Goal: Check status: Check status

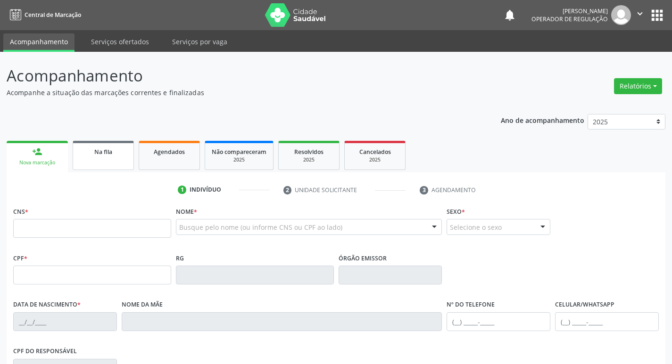
click at [98, 158] on link "Na fila" at bounding box center [103, 155] width 61 height 29
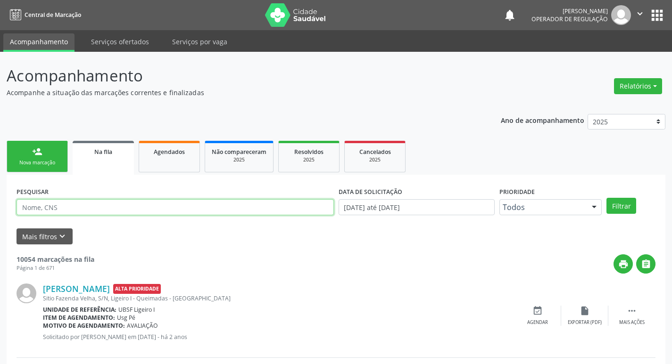
click at [90, 211] on input "text" at bounding box center [175, 207] width 317 height 16
paste input "702 8091 0743 0462"
type input "702 8091 0743 0462"
click at [606, 198] on button "Filtrar" at bounding box center [621, 206] width 30 height 16
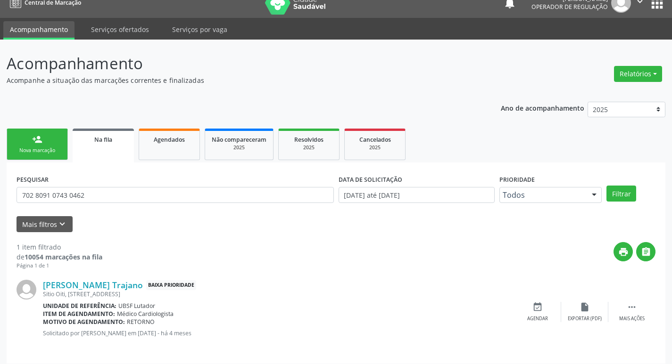
scroll to position [18, 0]
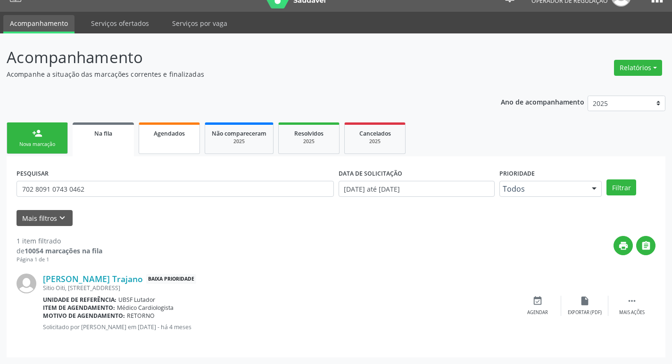
click at [176, 139] on link "Agendados" at bounding box center [169, 139] width 61 height 32
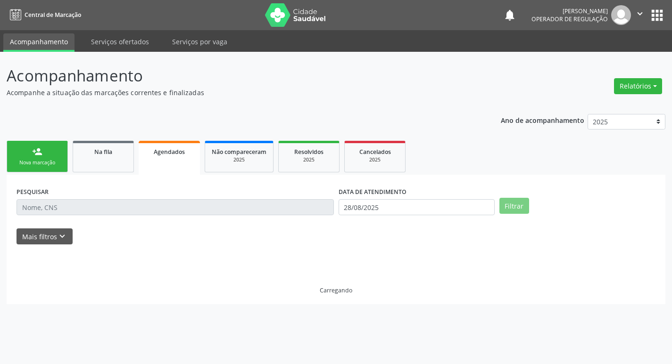
scroll to position [0, 0]
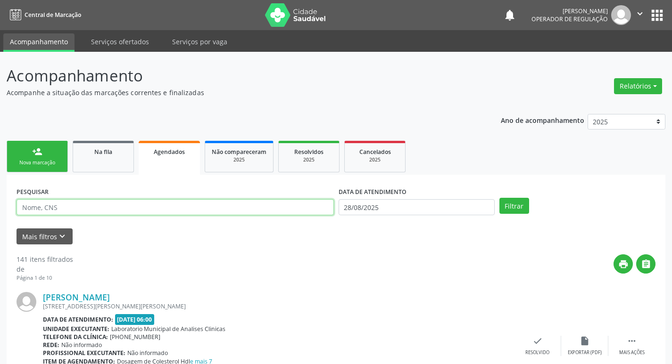
click at [171, 211] on input "text" at bounding box center [175, 207] width 317 height 16
type input "702604239172646"
click at [499, 198] on button "Filtrar" at bounding box center [514, 206] width 30 height 16
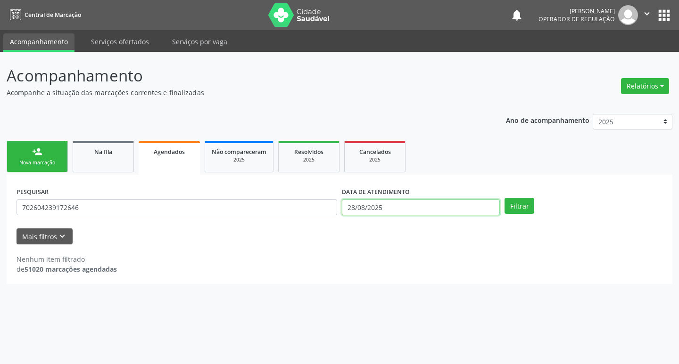
click at [367, 208] on input "28/08/2025" at bounding box center [421, 207] width 158 height 16
click at [505, 198] on button "Filtrar" at bounding box center [520, 206] width 30 height 16
click at [442, 174] on ul "person_add Nova marcação Na fila Agendados Não compareceram 2025 Resolvidos 202…" at bounding box center [340, 157] width 666 height 36
click at [527, 205] on button "Filtrar" at bounding box center [520, 206] width 30 height 16
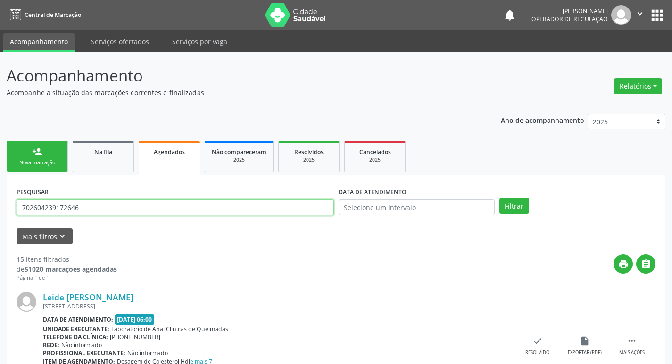
click at [92, 214] on input "702604239172646" at bounding box center [175, 207] width 317 height 16
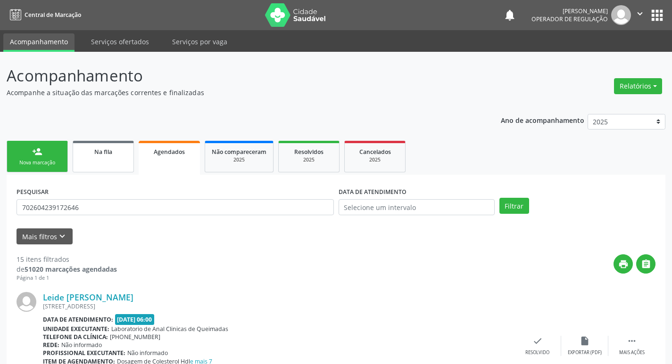
click at [103, 173] on link "Na fila" at bounding box center [103, 157] width 61 height 32
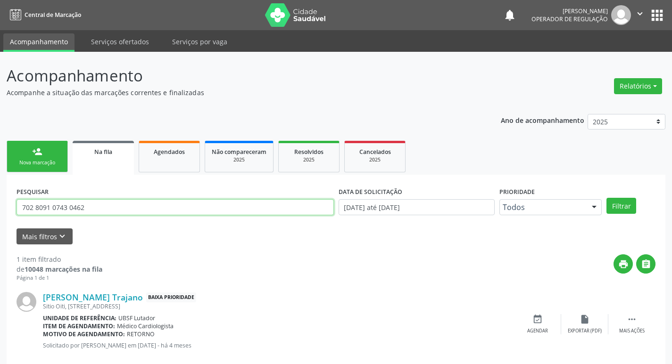
click at [104, 203] on input "702 8091 0743 0462" at bounding box center [175, 207] width 317 height 16
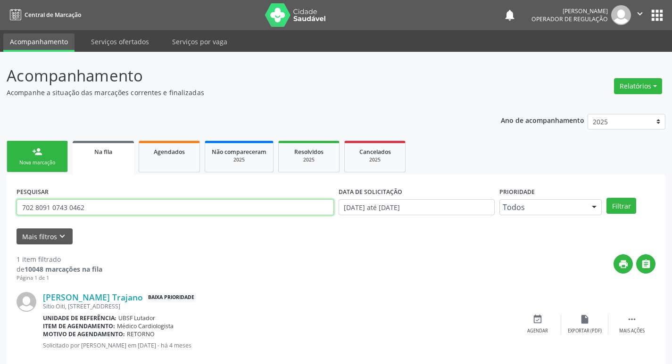
paste input "604239172646"
click at [606, 198] on button "Filtrar" at bounding box center [621, 206] width 30 height 16
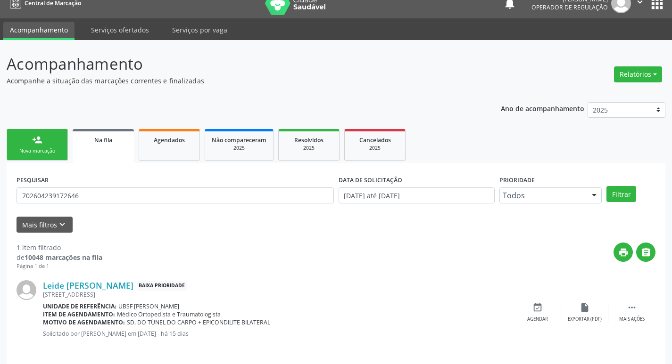
scroll to position [18, 0]
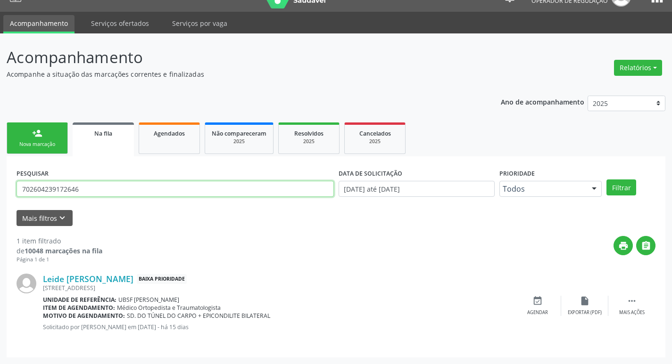
click at [131, 193] on input "702604239172646" at bounding box center [175, 189] width 317 height 16
click at [606, 180] on button "Filtrar" at bounding box center [621, 188] width 30 height 16
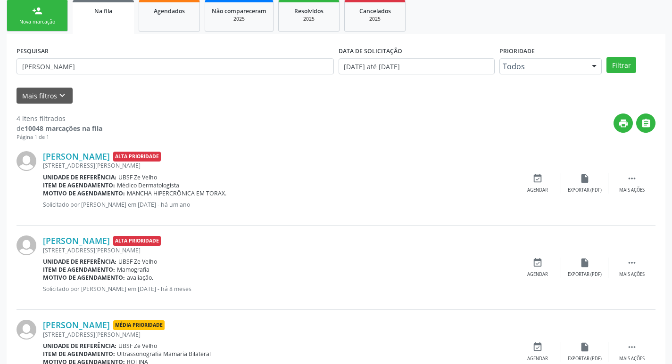
scroll to position [0, 0]
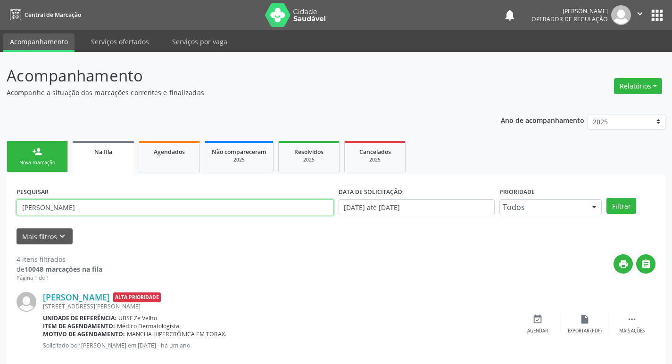
click at [89, 212] on input "[PERSON_NAME]" at bounding box center [175, 207] width 317 height 16
paste input "3. [PERSON_NAME]"
click at [606, 198] on button "Filtrar" at bounding box center [621, 206] width 30 height 16
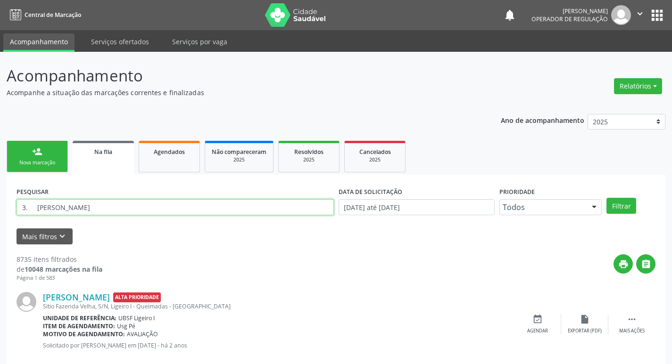
click at [33, 209] on input "3. [PERSON_NAME]" at bounding box center [175, 207] width 317 height 16
click at [606, 198] on button "Filtrar" at bounding box center [621, 206] width 30 height 16
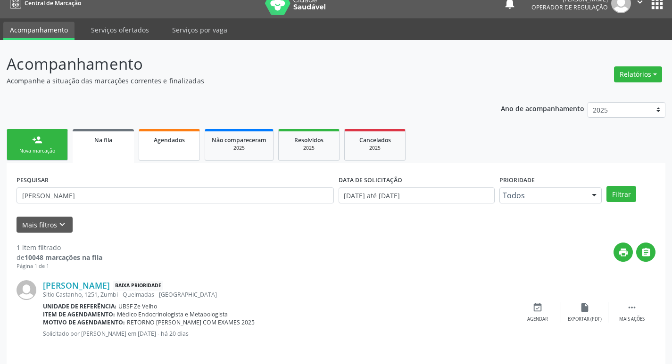
scroll to position [18, 0]
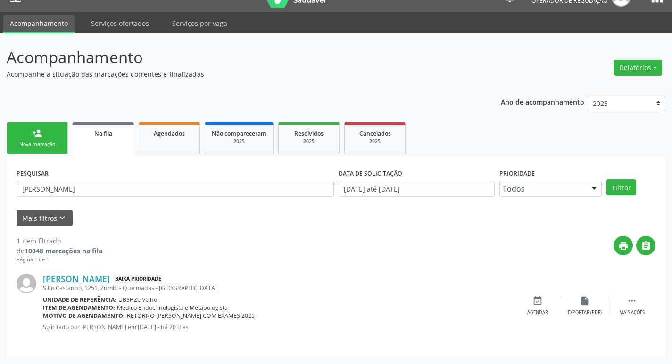
drag, startPoint x: 179, startPoint y: 198, endPoint x: 183, endPoint y: 193, distance: 6.3
click at [181, 196] on div "PESQUISAR [PERSON_NAME]" at bounding box center [175, 184] width 322 height 37
click at [183, 192] on input "[PERSON_NAME]" at bounding box center [175, 189] width 317 height 16
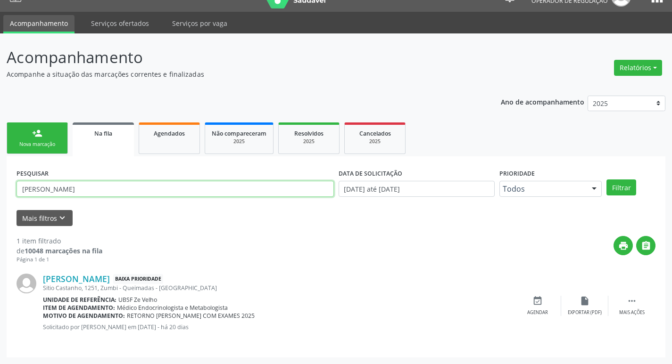
paste input "4. [PERSON_NAME]"
type input "4. [PERSON_NAME]"
click at [606, 180] on button "Filtrar" at bounding box center [621, 188] width 30 height 16
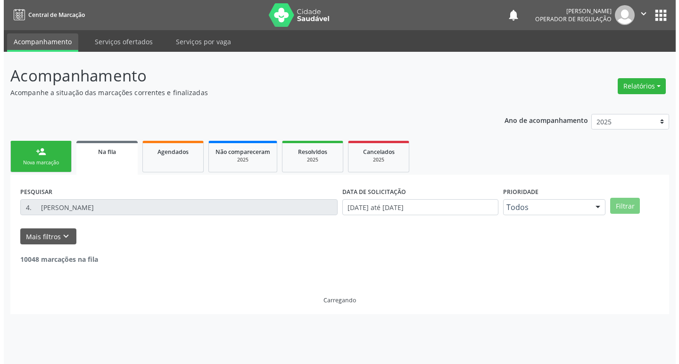
scroll to position [0, 0]
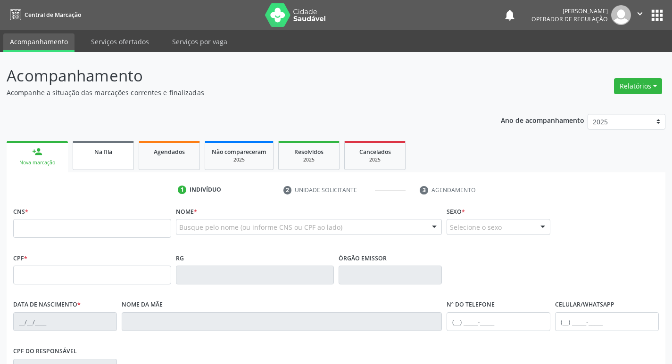
click at [98, 165] on link "Na fila" at bounding box center [103, 155] width 61 height 29
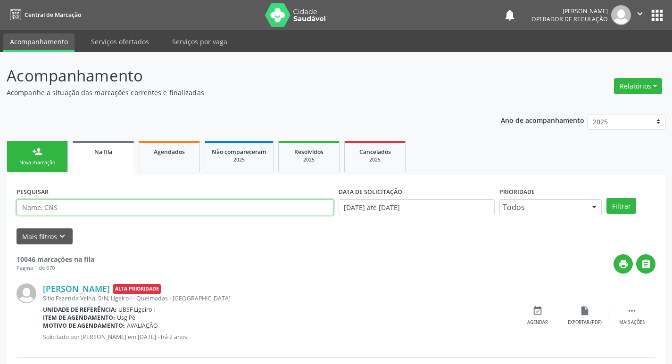
click at [111, 207] on input "text" at bounding box center [175, 207] width 317 height 16
paste input "4. [PERSON_NAME]"
drag, startPoint x: 35, startPoint y: 209, endPoint x: 0, endPoint y: 217, distance: 36.3
type input "4. [PERSON_NAME]"
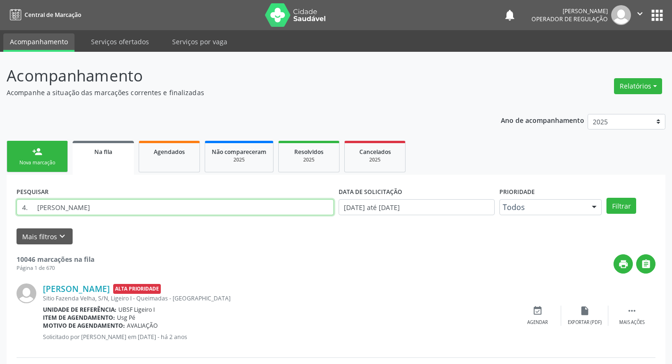
click at [606, 198] on button "Filtrar" at bounding box center [621, 206] width 30 height 16
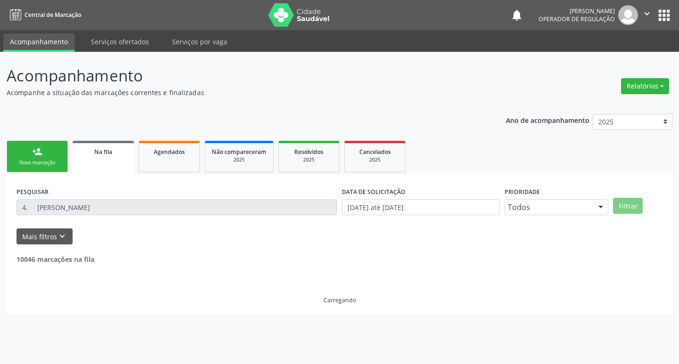
drag, startPoint x: 143, startPoint y: 249, endPoint x: 137, endPoint y: 252, distance: 7.2
click at [139, 251] on div "10046 marcações na fila" at bounding box center [340, 255] width 646 height 20
